Goal: Information Seeking & Learning: Learn about a topic

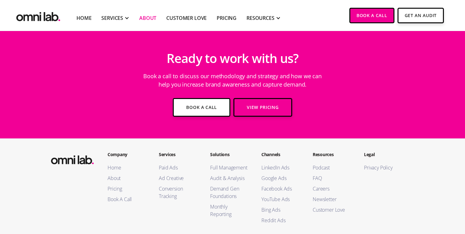
scroll to position [1048, 0]
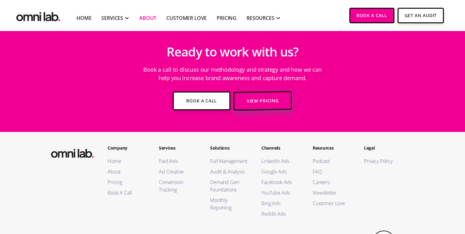
click at [267, 95] on link "View Pricing" at bounding box center [262, 101] width 59 height 20
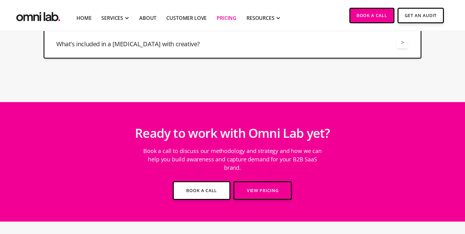
scroll to position [1883, 0]
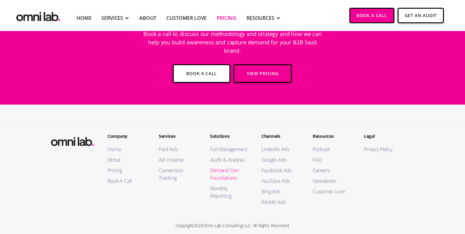
click at [226, 168] on link "Demand Gen Foundations" at bounding box center [229, 174] width 39 height 15
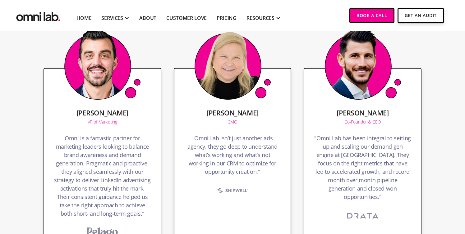
scroll to position [1763, 0]
